Goal: Obtain resource: Obtain resource

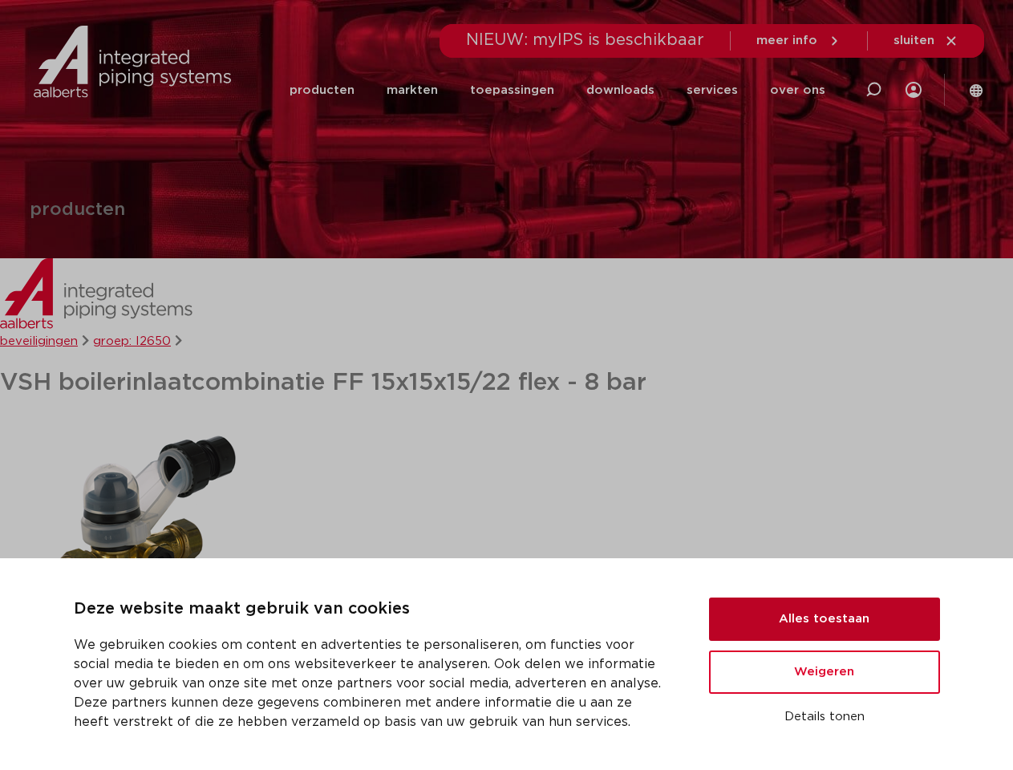
click at [825, 619] on button "Alles toestaan" at bounding box center [824, 619] width 231 height 43
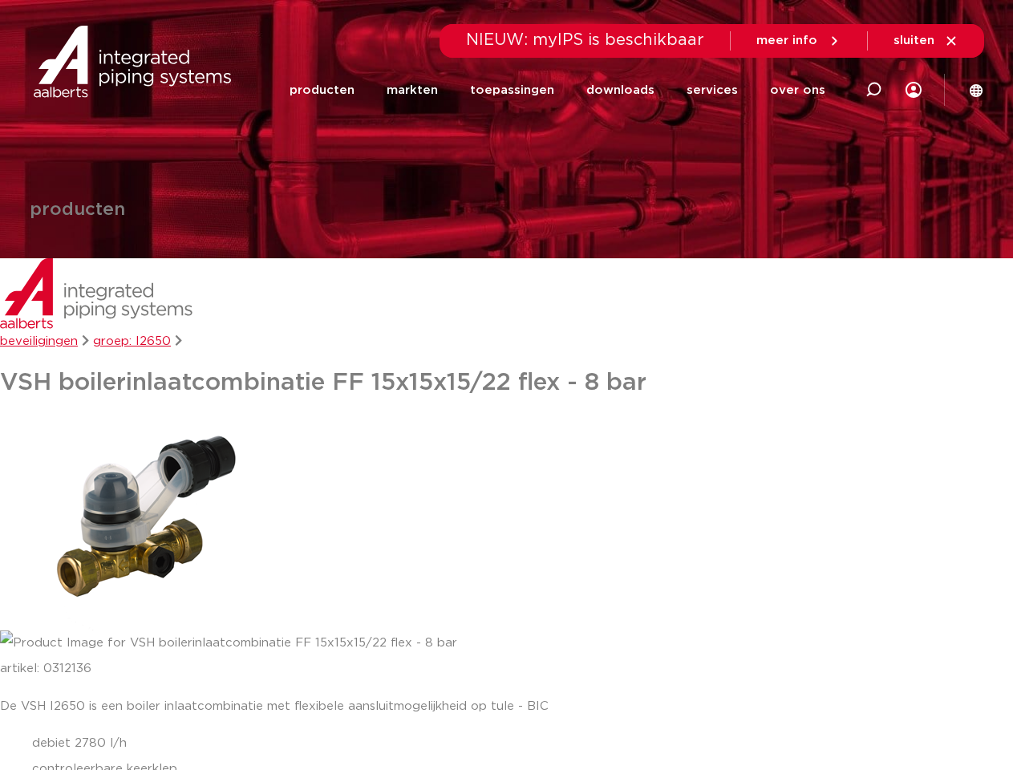
click at [825, 672] on p "artikel: 0312136" at bounding box center [506, 669] width 1013 height 26
click at [825, 717] on div "De VSH I2650 is een boiler inlaatcombinatie met flexibele aansluitmogelijkheid …" at bounding box center [506, 751] width 1013 height 114
click at [628, 90] on link "downloads" at bounding box center [620, 90] width 68 height 62
click at [717, 90] on link "services" at bounding box center [712, 90] width 51 height 62
click at [800, 90] on link "over ons" at bounding box center [797, 90] width 55 height 62
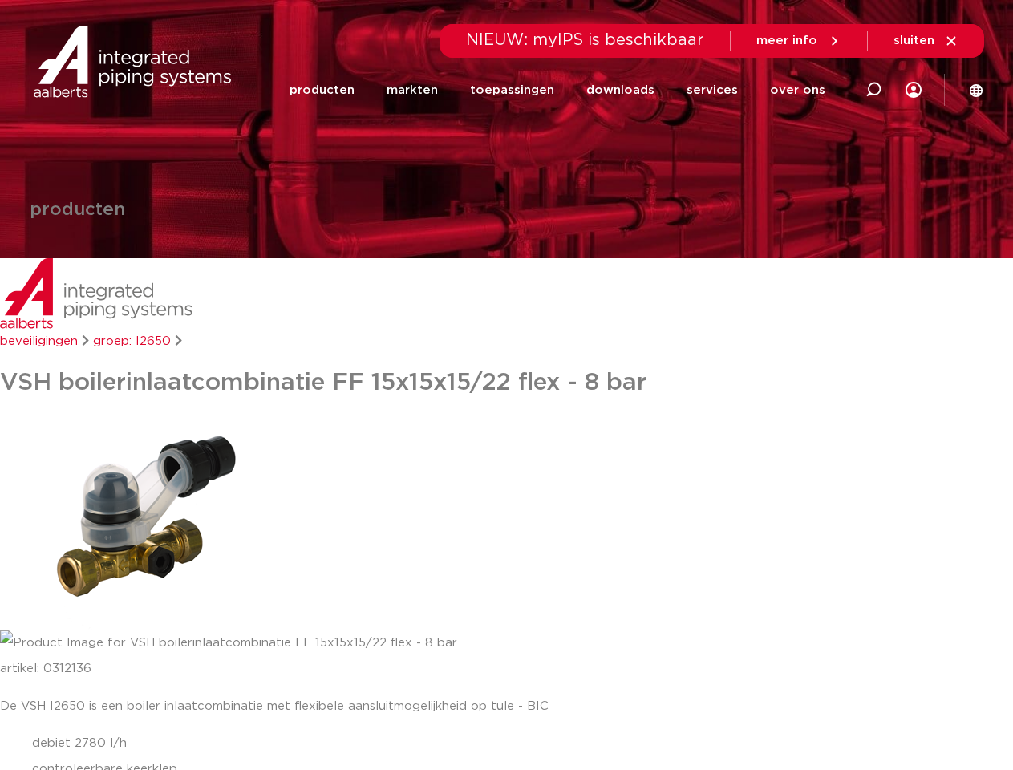
click at [927, 41] on span "sluiten" at bounding box center [914, 40] width 41 height 12
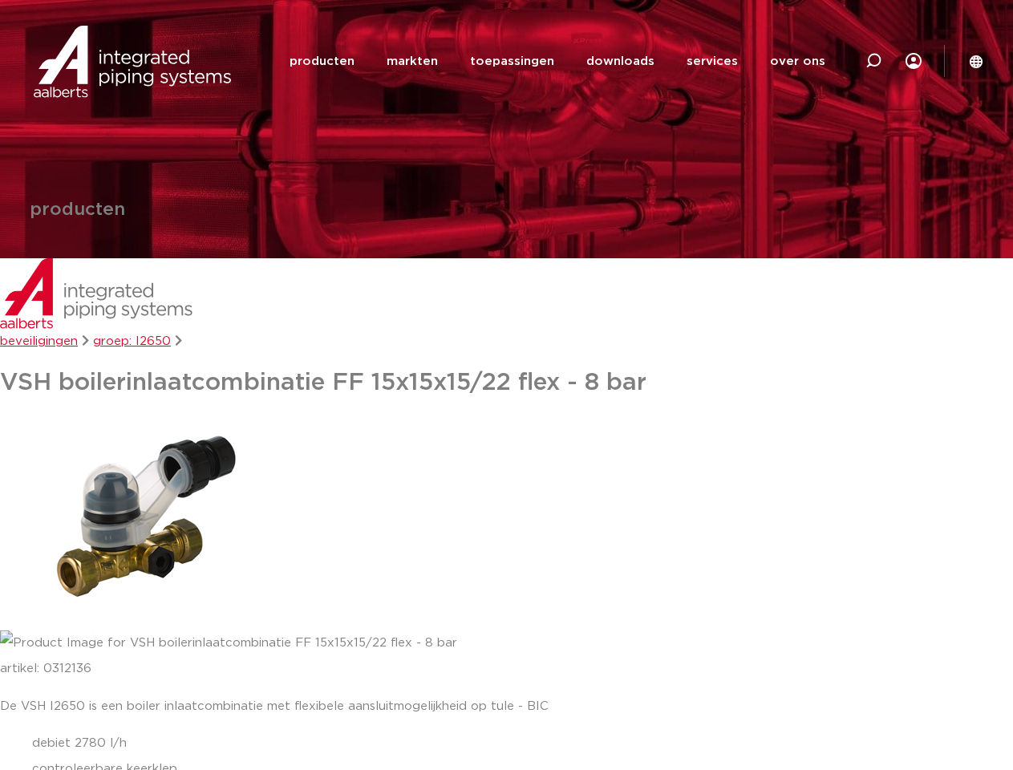
click at [136, 521] on img at bounding box center [136, 521] width 273 height 218
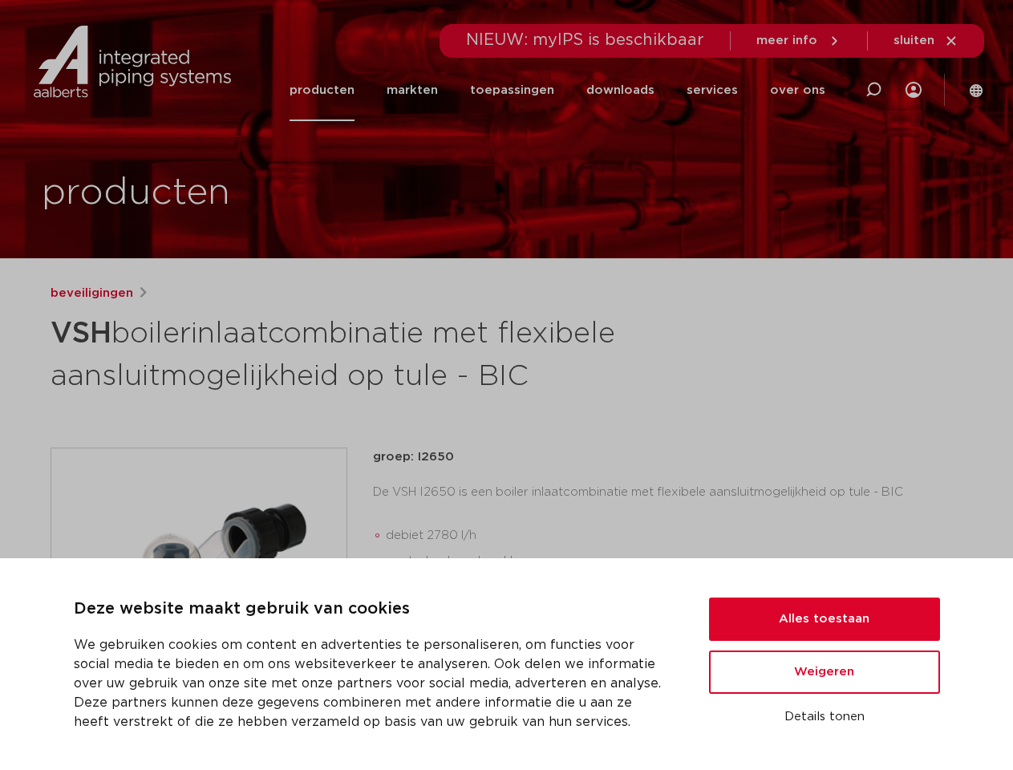
click at [506, 385] on h1 "VSH boilerinlaatcombinatie met flexibele aansluitmogelijkheid op tule - BIC" at bounding box center [352, 353] width 603 height 87
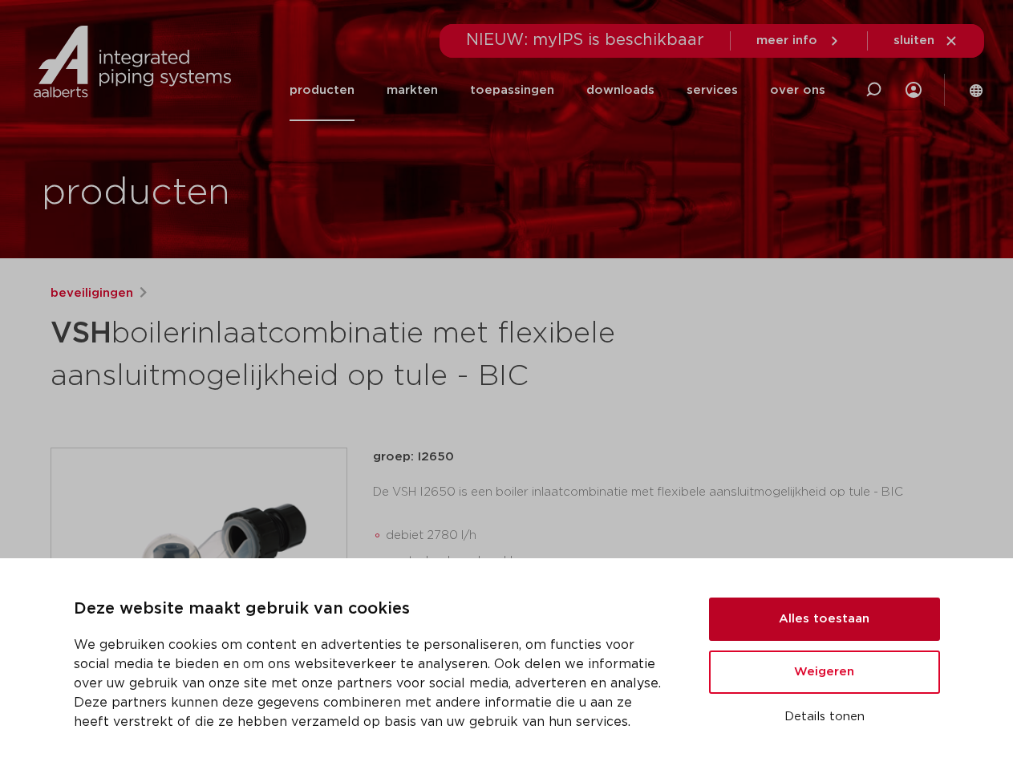
click at [825, 619] on button "Alles toestaan" at bounding box center [824, 619] width 231 height 43
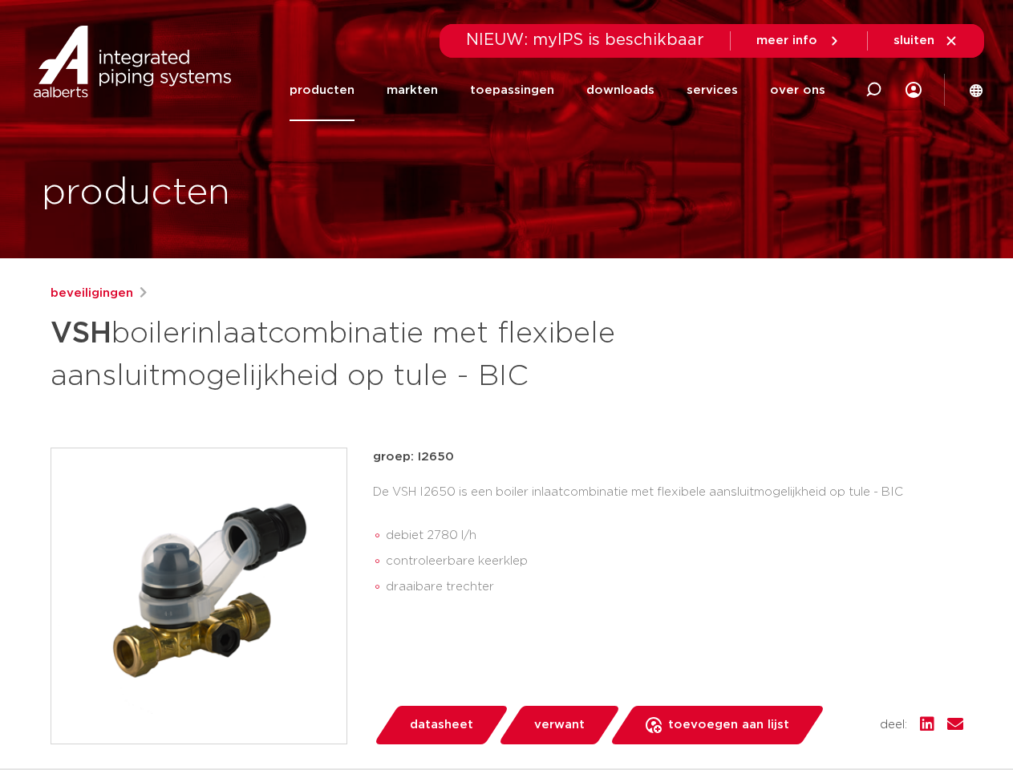
click at [825, 672] on div "groep: I2650 De VSH I2650 is een boiler inlaatcombinatie met flexibele aansluit…" at bounding box center [668, 596] width 591 height 297
click at [825, 717] on div "datasheet verwant toevoegen aan lijst opslaan in my IPS verwijder uit lijst" at bounding box center [675, 725] width 578 height 39
click at [566, 90] on li "toepassingen" at bounding box center [512, 90] width 116 height 62
click at [874, 90] on icon at bounding box center [873, 89] width 19 height 19
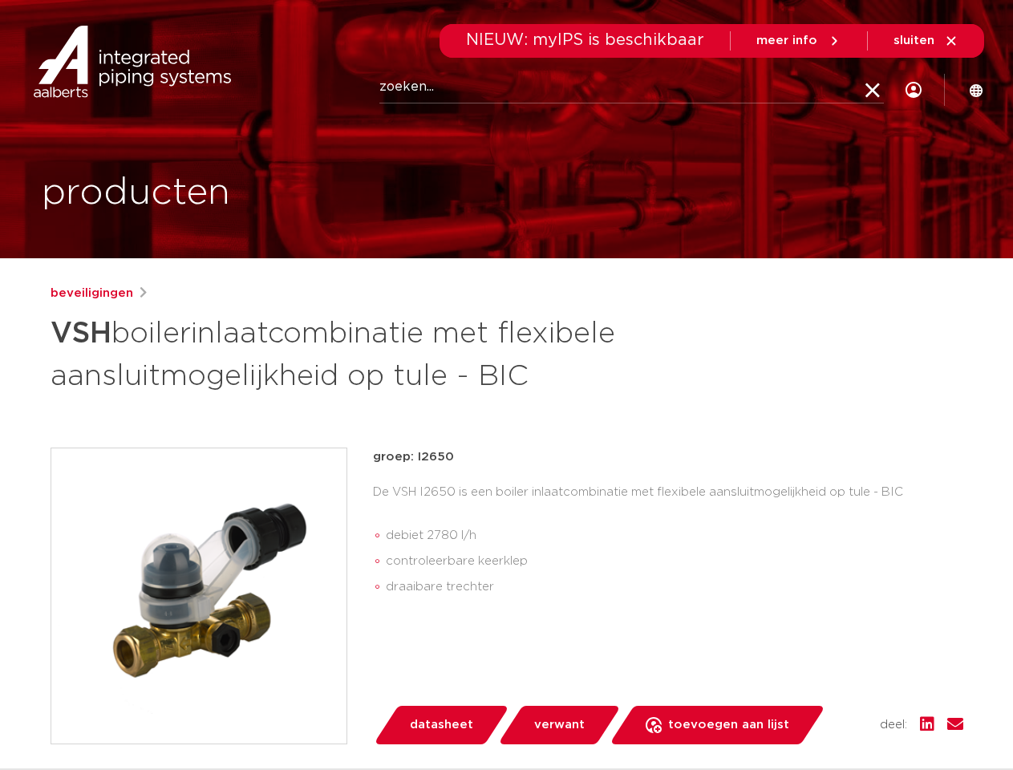
click at [927, 41] on span "sluiten" at bounding box center [914, 40] width 41 height 12
